Goal: Check status: Check status

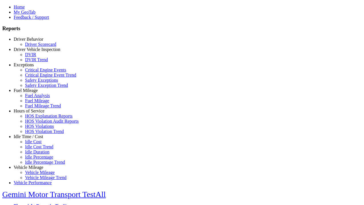
click at [33, 52] on link "Driver Vehicle Inspection" at bounding box center [37, 49] width 47 height 5
click at [36, 57] on link "DVIR" at bounding box center [30, 54] width 11 height 5
type input "*********"
